Goal: Task Accomplishment & Management: Manage account settings

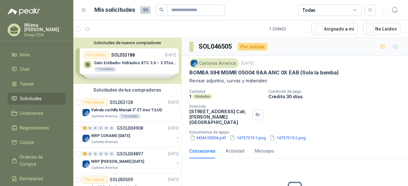
scroll to position [354, 0]
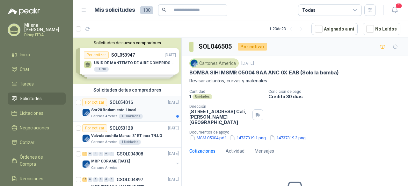
click at [143, 105] on div "Por cotizar SOL054016 29/08/25" at bounding box center [130, 103] width 96 height 8
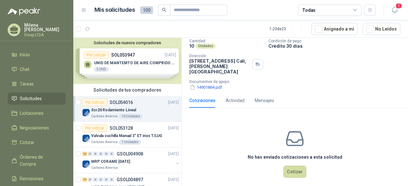
scroll to position [19, 0]
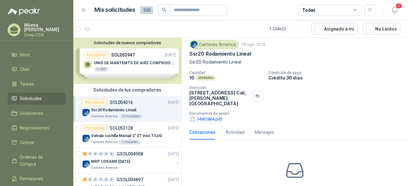
click at [210, 116] on button "14901864.pdf" at bounding box center [205, 119] width 33 height 7
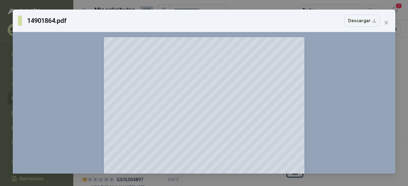
scroll to position [96, 0]
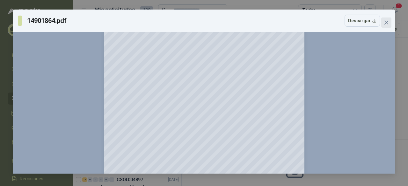
click at [384, 25] on button "Close" at bounding box center [386, 23] width 10 height 10
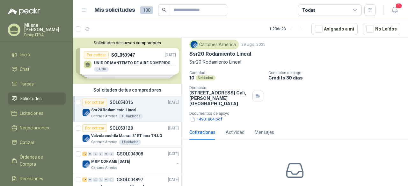
click at [126, 49] on div "Solicitudes de nuevos compradores Por cotizar SOL053947 28/08/25 UNID DE MANTEM…" at bounding box center [127, 61] width 108 height 46
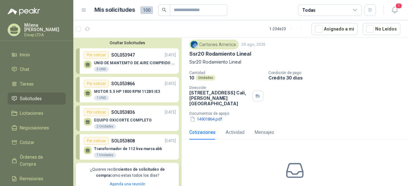
click at [142, 65] on p "UNID DE MANTEMTO DE AIRE COMPRIDO 1/2 STD 150 PSI(FILTRO LUBRIC Y REGULA)" at bounding box center [135, 63] width 82 height 4
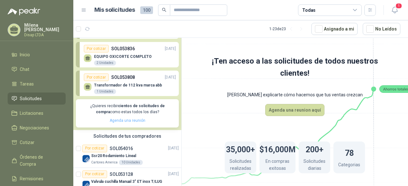
scroll to position [127, 0]
